Goal: Entertainment & Leisure: Consume media (video, audio)

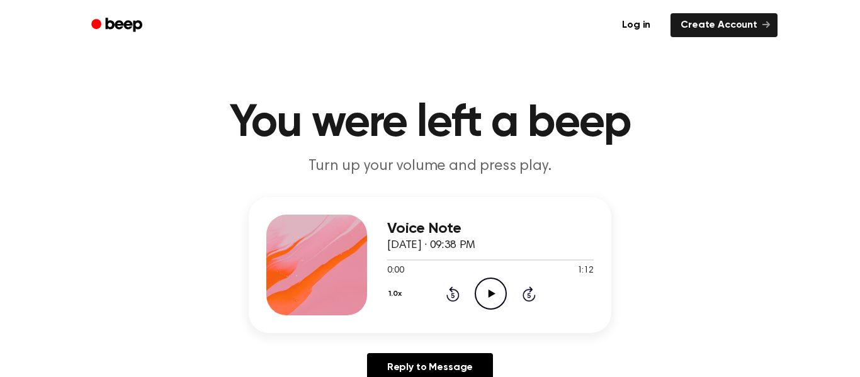
click at [494, 292] on icon "Play Audio" at bounding box center [491, 294] width 32 height 32
click at [487, 294] on icon "Play Audio" at bounding box center [491, 294] width 32 height 32
click at [504, 302] on circle at bounding box center [490, 293] width 31 height 31
click at [495, 290] on icon "Pause Audio" at bounding box center [491, 294] width 32 height 32
